Goal: Task Accomplishment & Management: Manage account settings

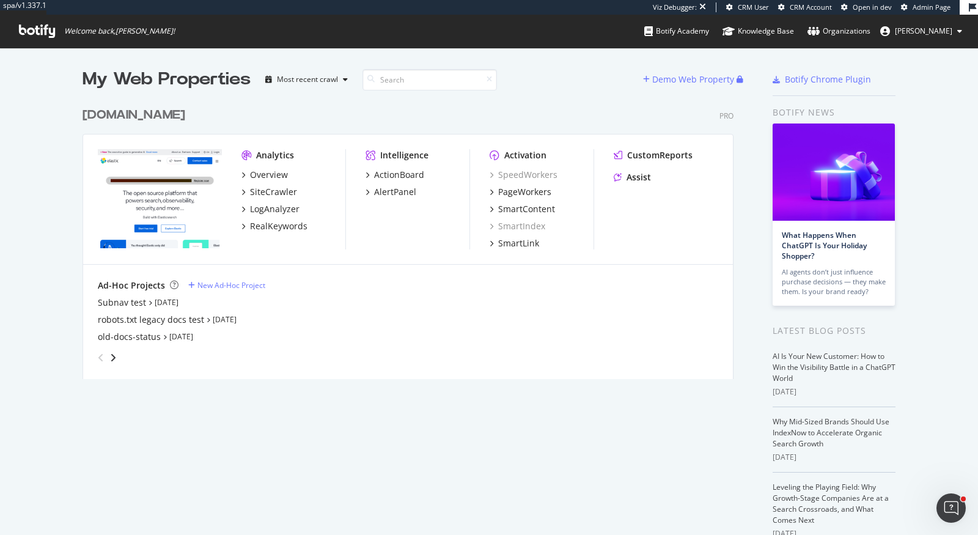
click at [129, 116] on div "elastic.co" at bounding box center [134, 115] width 103 height 18
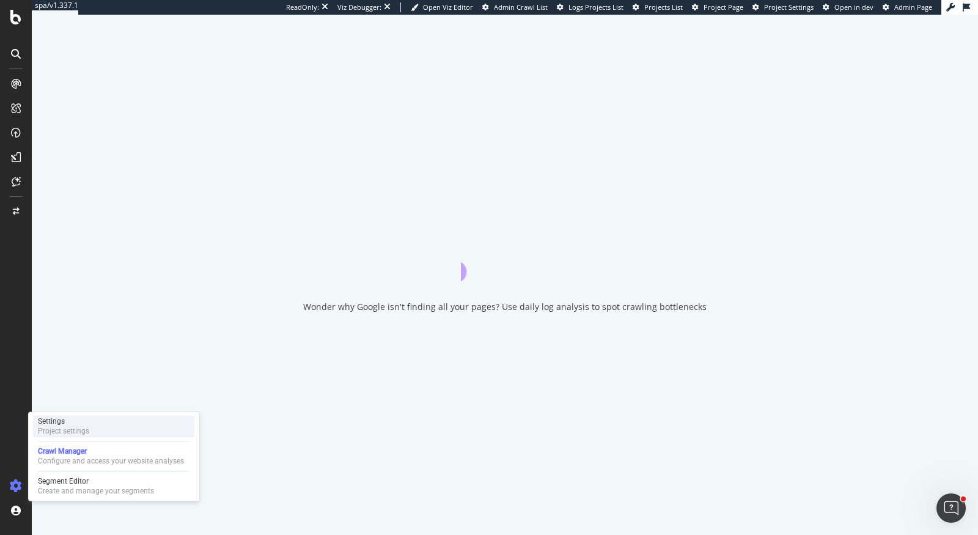
click at [75, 426] on div "Settings" at bounding box center [63, 421] width 51 height 10
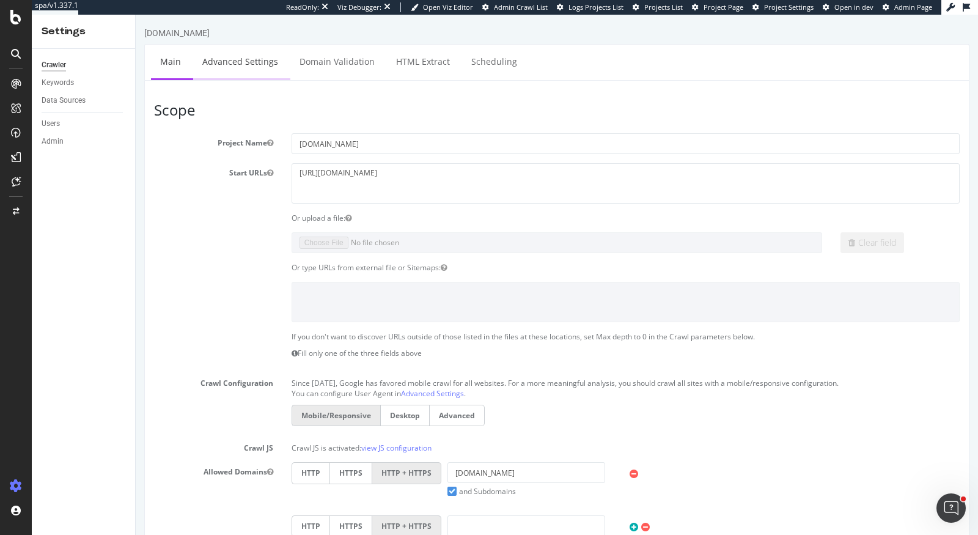
click at [245, 55] on link "Advanced Settings" at bounding box center [240, 62] width 94 height 34
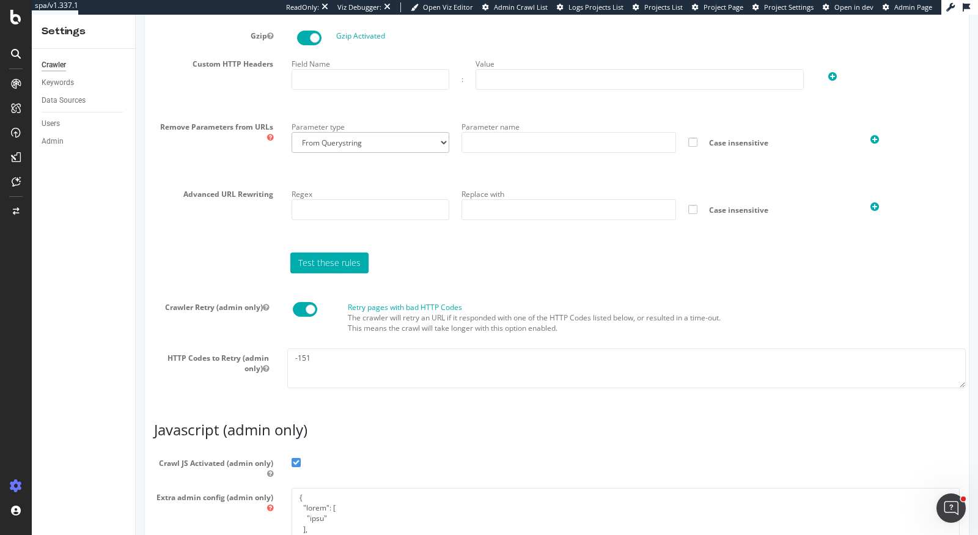
scroll to position [969, 0]
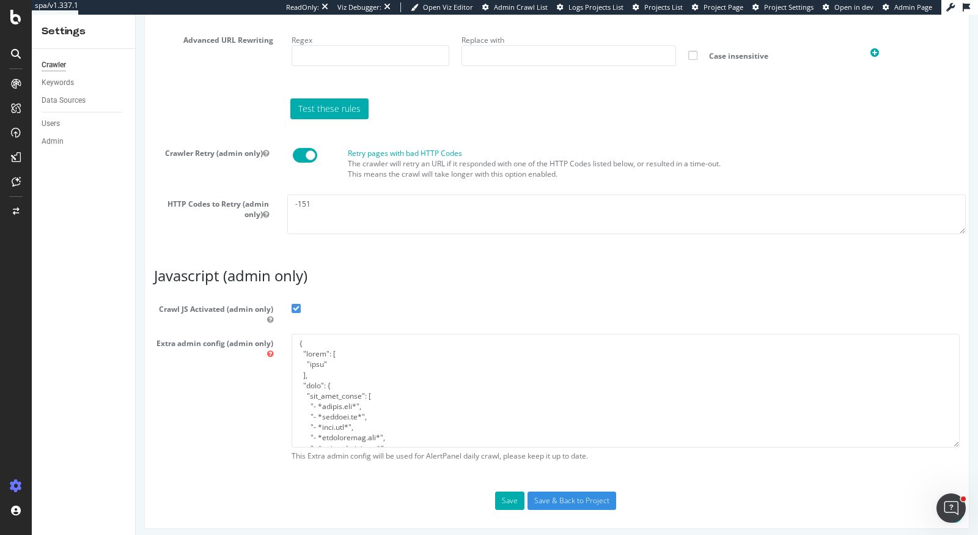
click at [15, 18] on icon at bounding box center [15, 17] width 11 height 15
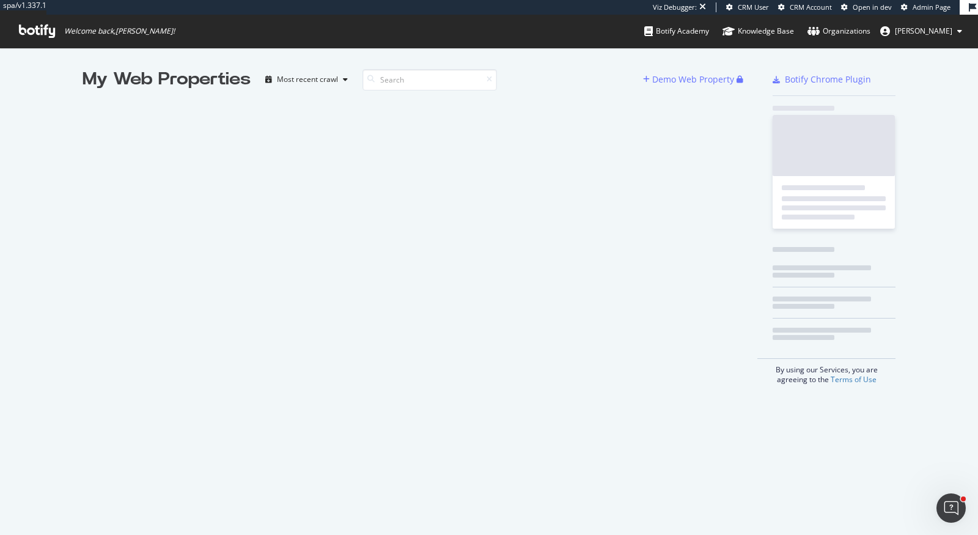
scroll to position [535, 978]
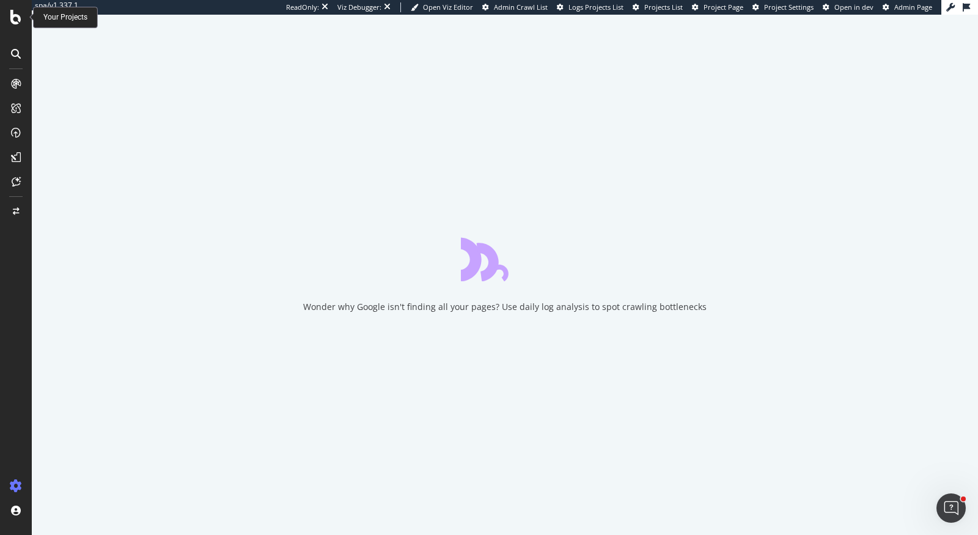
click at [20, 23] on icon at bounding box center [15, 17] width 11 height 15
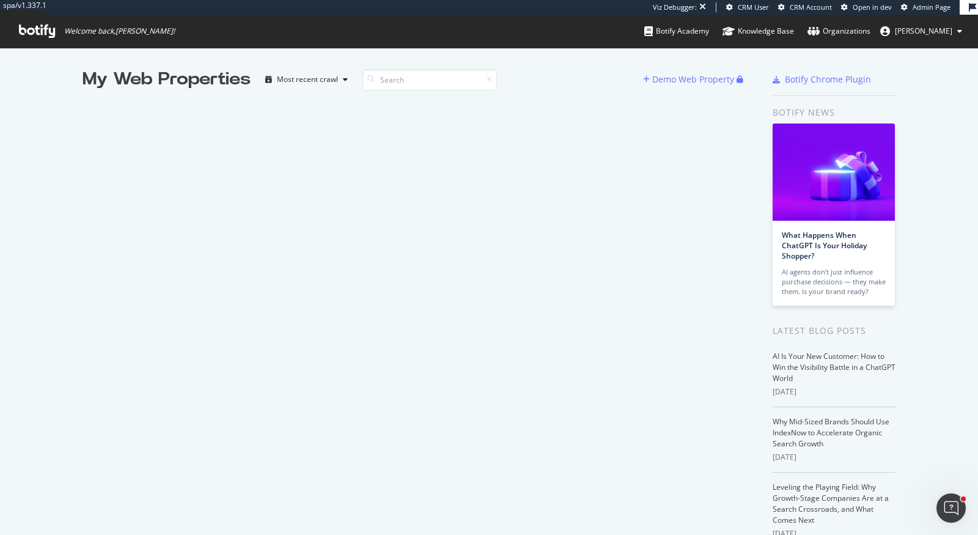
scroll to position [535, 978]
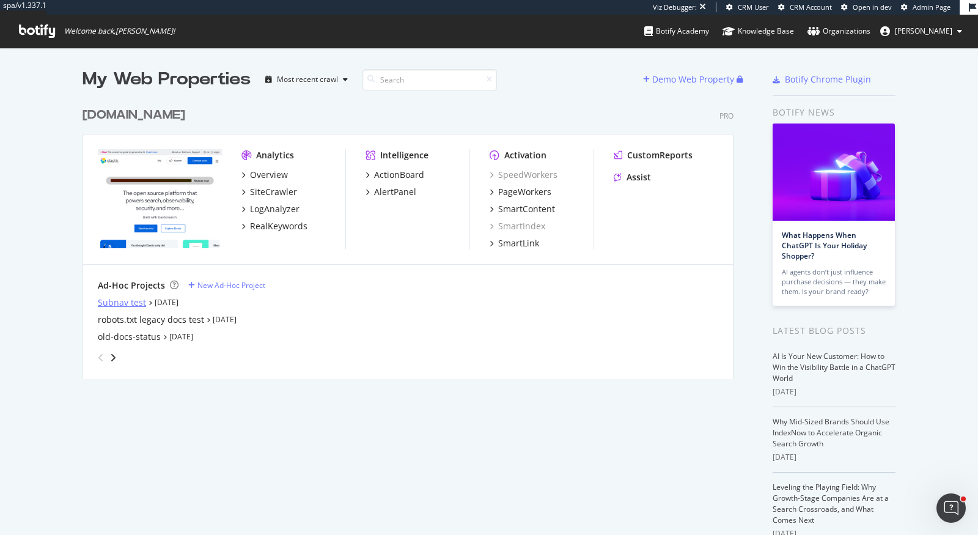
click at [136, 307] on div "Subnav test" at bounding box center [122, 303] width 48 height 12
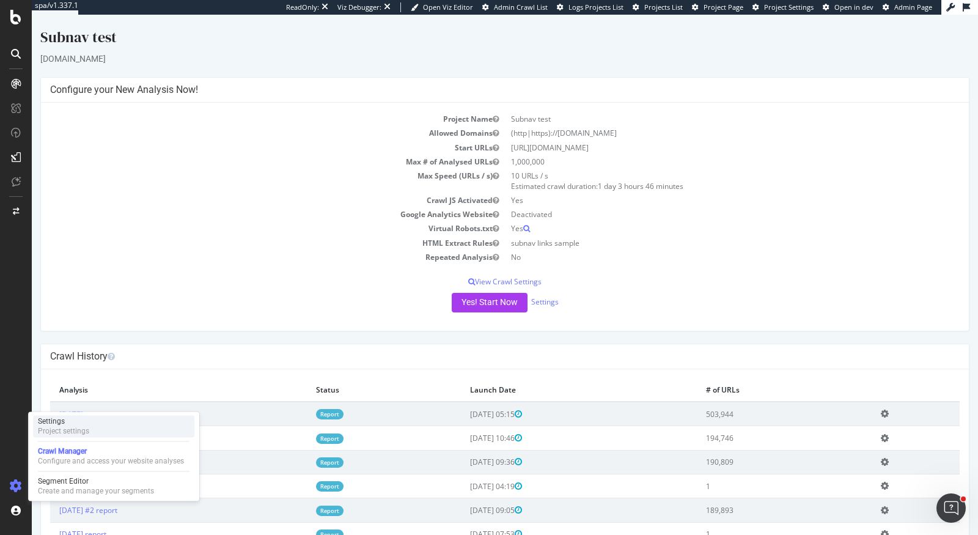
click at [87, 422] on div "Settings" at bounding box center [63, 421] width 51 height 10
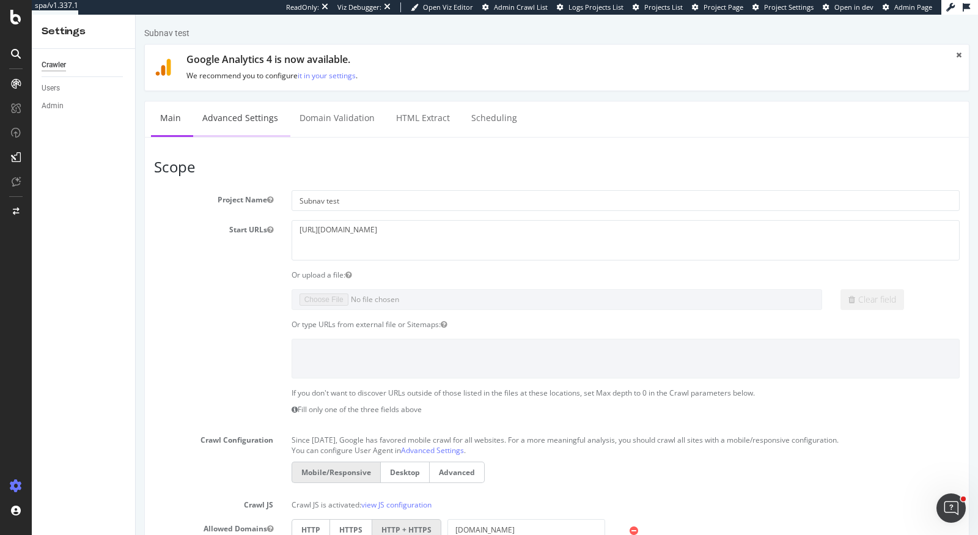
click at [256, 118] on link "Advanced Settings" at bounding box center [240, 118] width 94 height 34
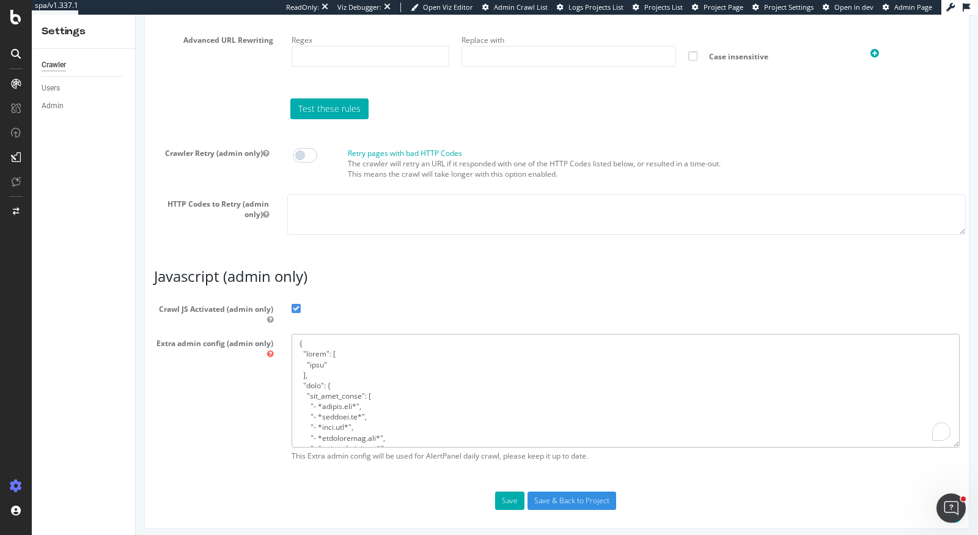
drag, startPoint x: 306, startPoint y: 437, endPoint x: 229, endPoint y: 194, distance: 254.7
paste textarea "{ "flags": [ "cube" ], "beta": { "pap_mini_rules": [ "- *reddit.com*", "- *user…"
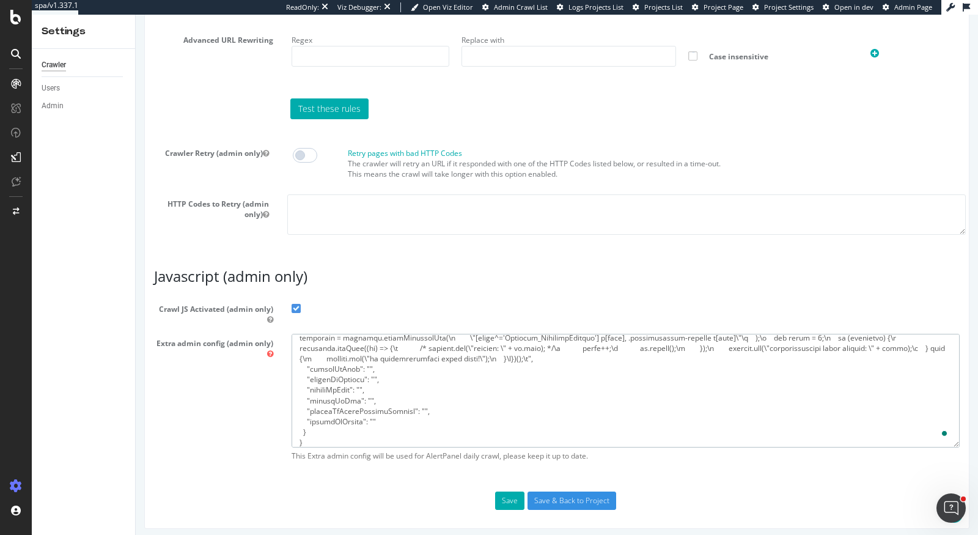
scroll to position [415, 0]
type textarea "{ "flags": [ "cube" ], "beta": { "pap_mini_rules": [ "- *reddit.com*", "- *user…"
click at [506, 498] on button "Save" at bounding box center [509, 501] width 29 height 18
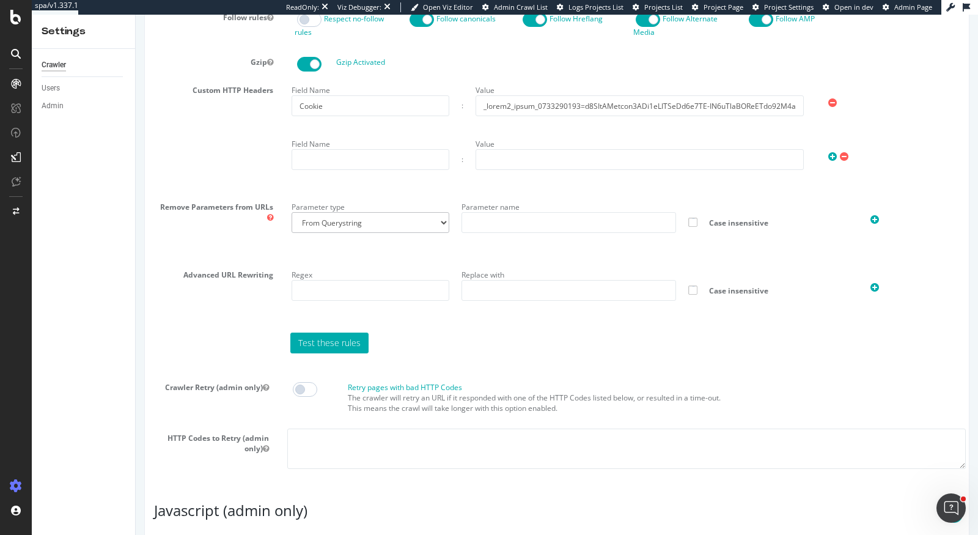
scroll to position [1064, 0]
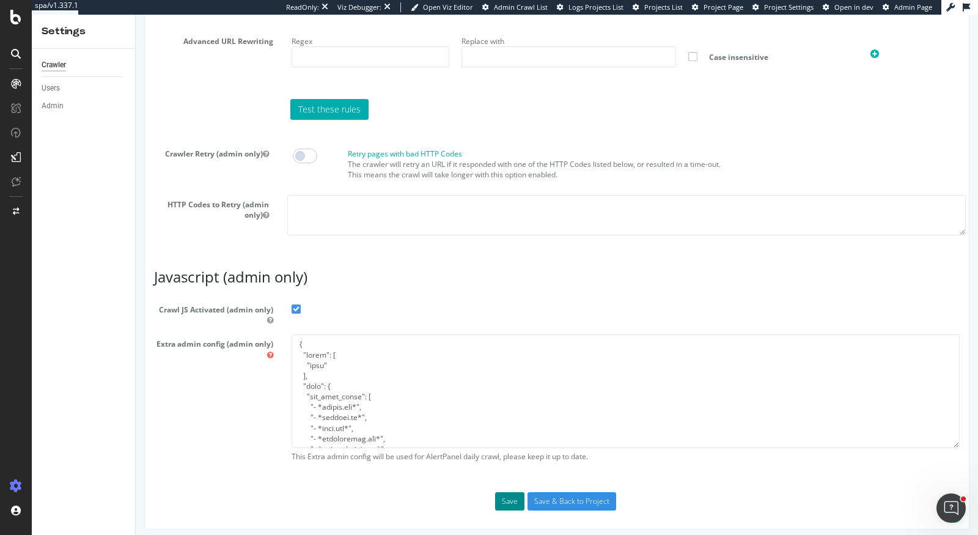
click at [500, 503] on button "Save" at bounding box center [509, 501] width 29 height 18
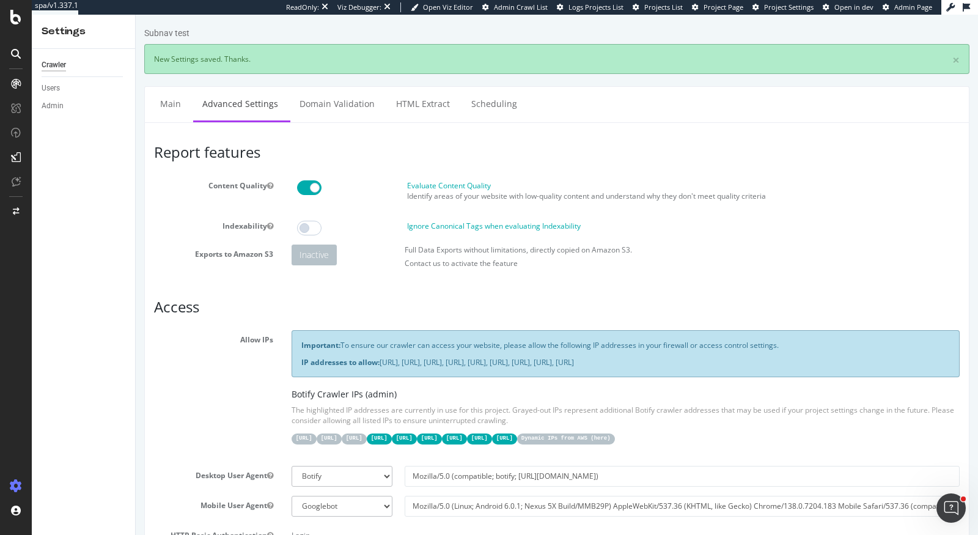
scroll to position [0, 0]
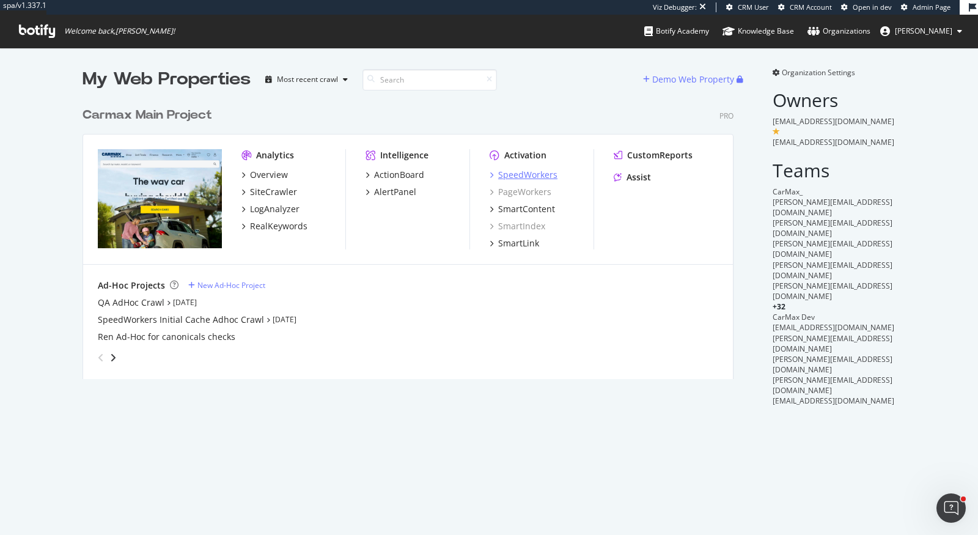
click at [547, 172] on div "SpeedWorkers" at bounding box center [527, 175] width 59 height 12
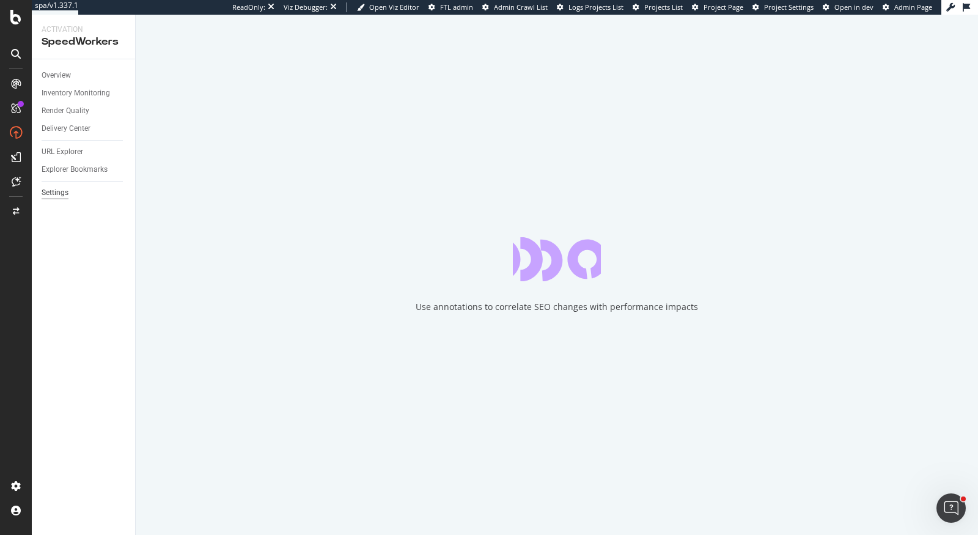
click at [53, 190] on div "Settings" at bounding box center [55, 192] width 27 height 13
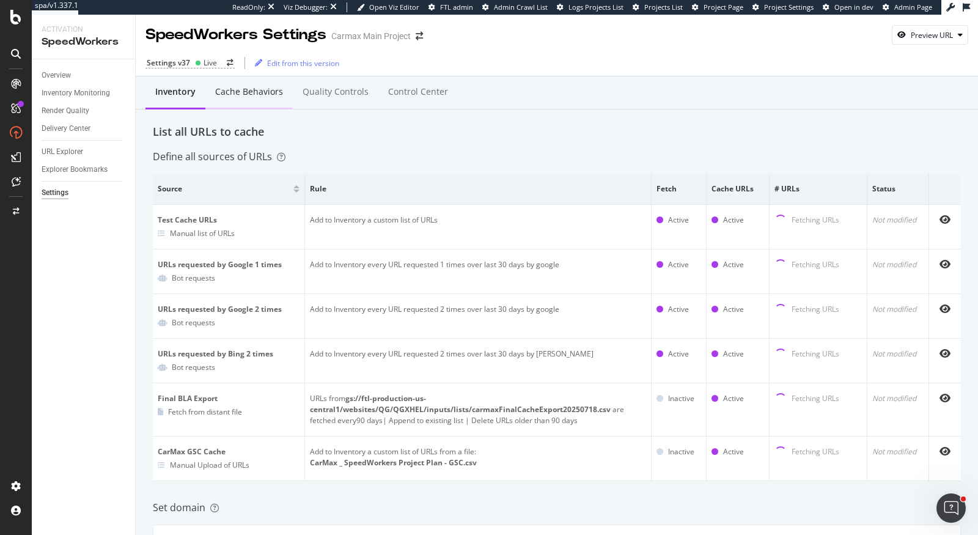
click at [227, 97] on div "Cache behaviors" at bounding box center [249, 92] width 68 height 12
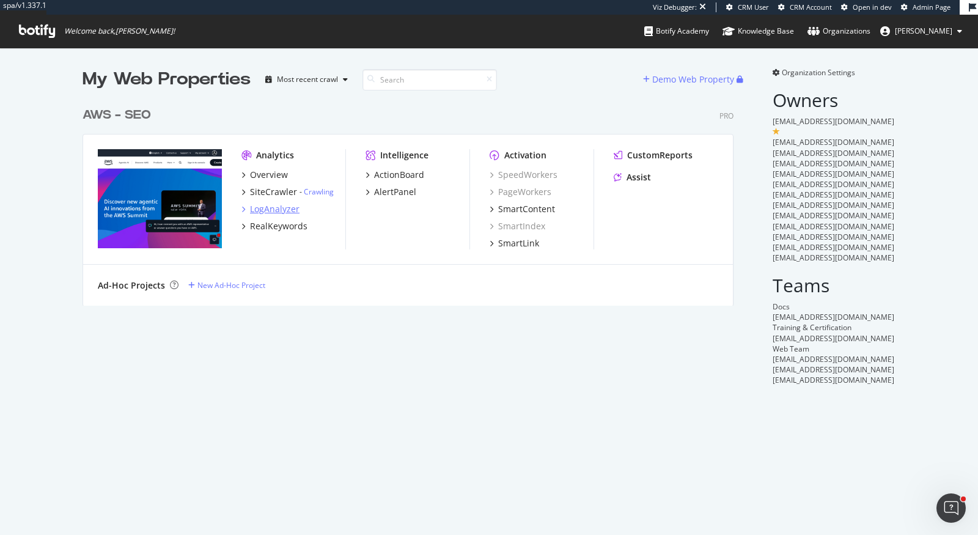
click at [270, 205] on div "LogAnalyzer" at bounding box center [275, 209] width 50 height 12
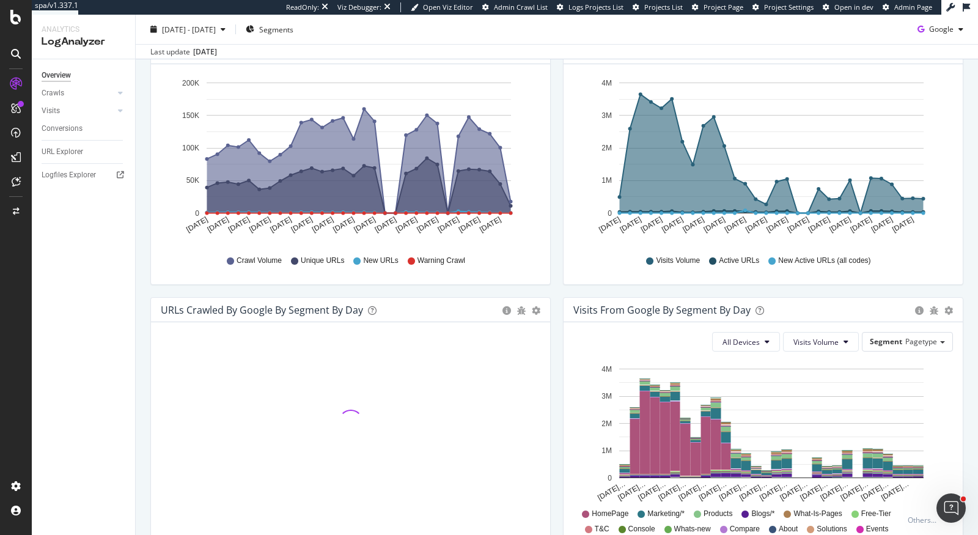
scroll to position [209, 0]
